Goal: Information Seeking & Learning: Learn about a topic

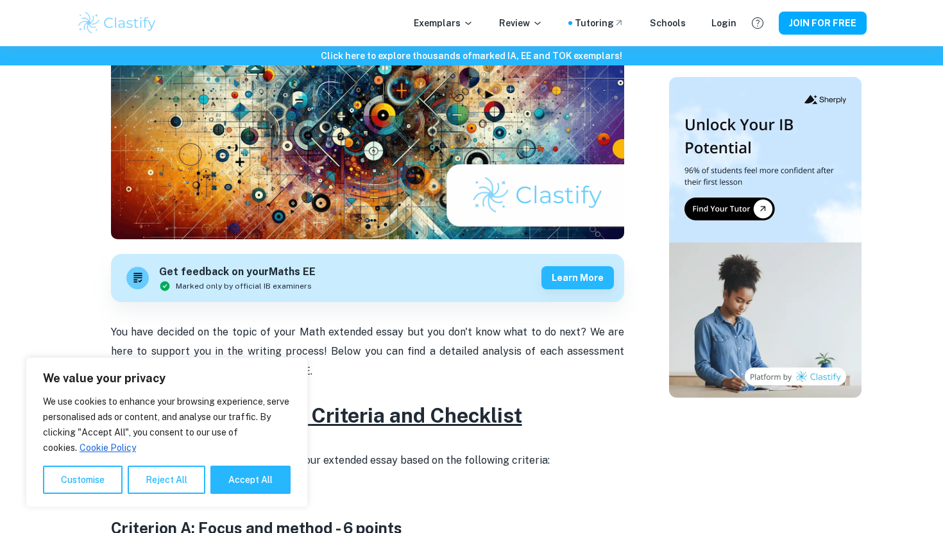
scroll to position [496, 0]
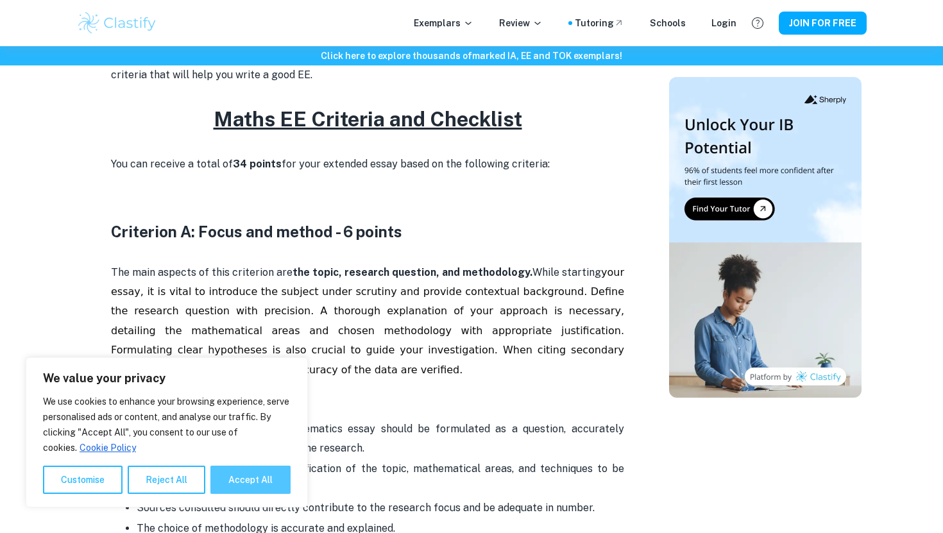
click at [269, 479] on button "Accept All" at bounding box center [250, 480] width 80 height 28
checkbox input "true"
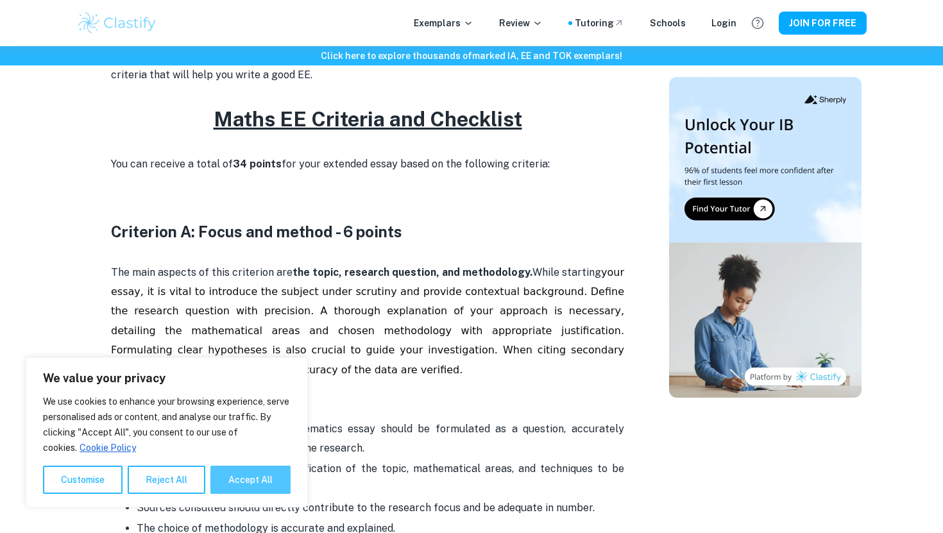
checkbox input "true"
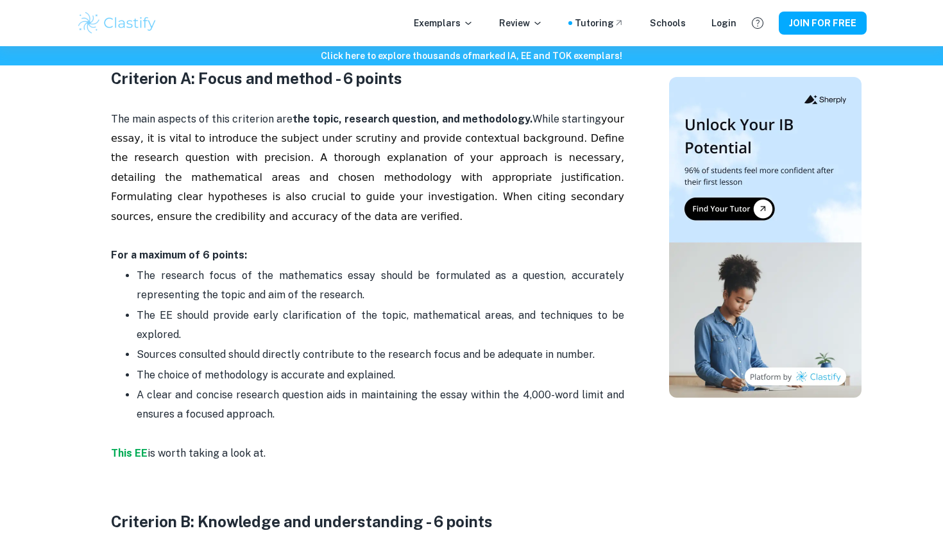
scroll to position [593, 0]
